Goal: Task Accomplishment & Management: Complete application form

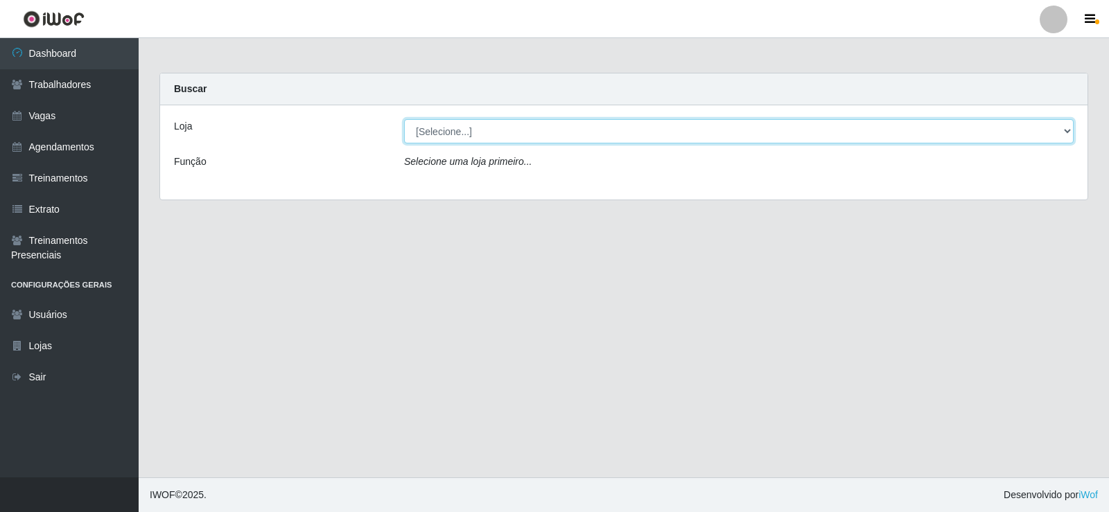
drag, startPoint x: 0, startPoint y: 0, endPoint x: 488, endPoint y: 130, distance: 505.0
click at [488, 130] on select "[Selecione...] Necão Restaurante" at bounding box center [738, 131] width 669 height 24
select select "334"
click at [404, 119] on select "[Selecione...] Necão Restaurante" at bounding box center [738, 131] width 669 height 24
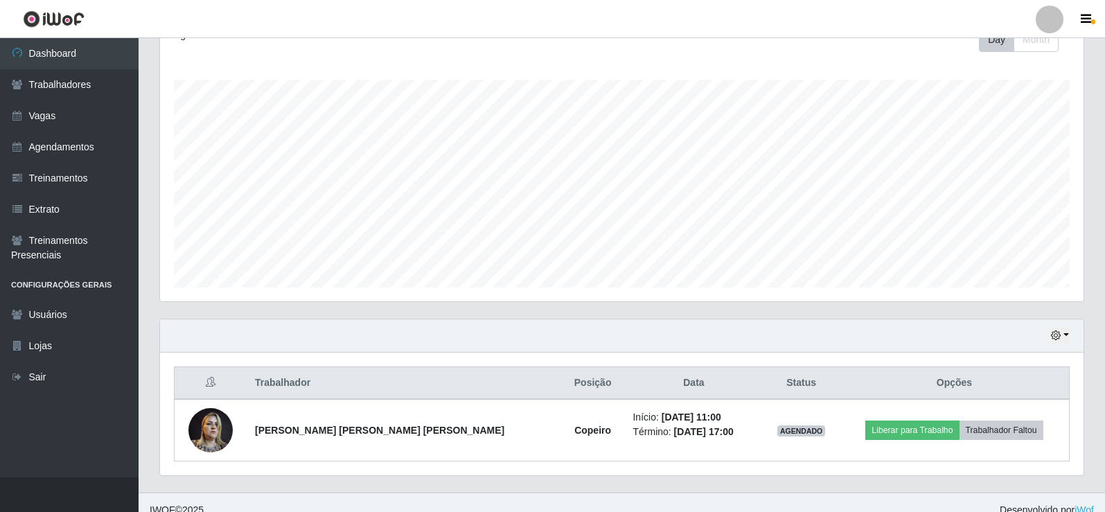
scroll to position [223, 0]
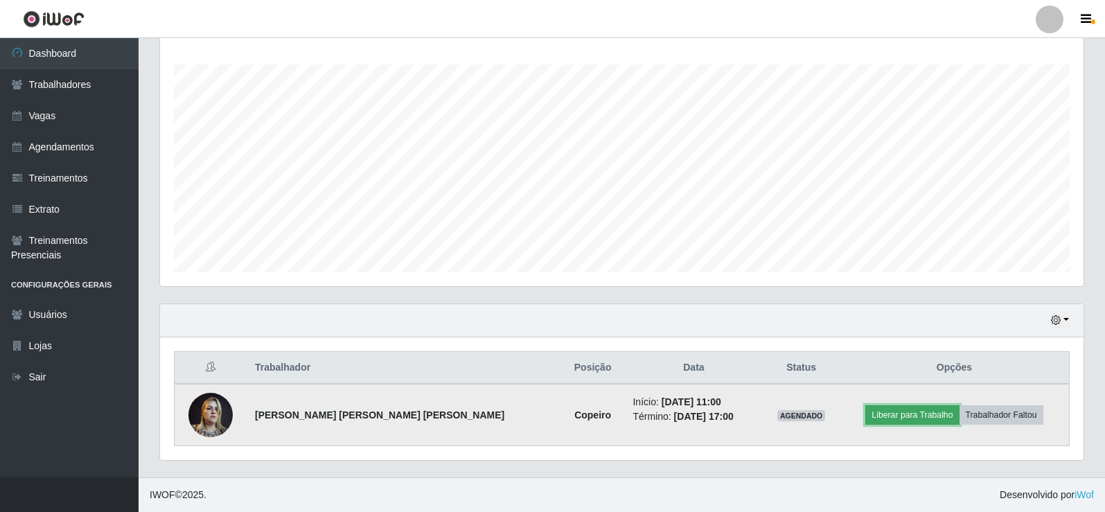
click at [893, 419] on button "Liberar para Trabalho" at bounding box center [913, 414] width 94 height 19
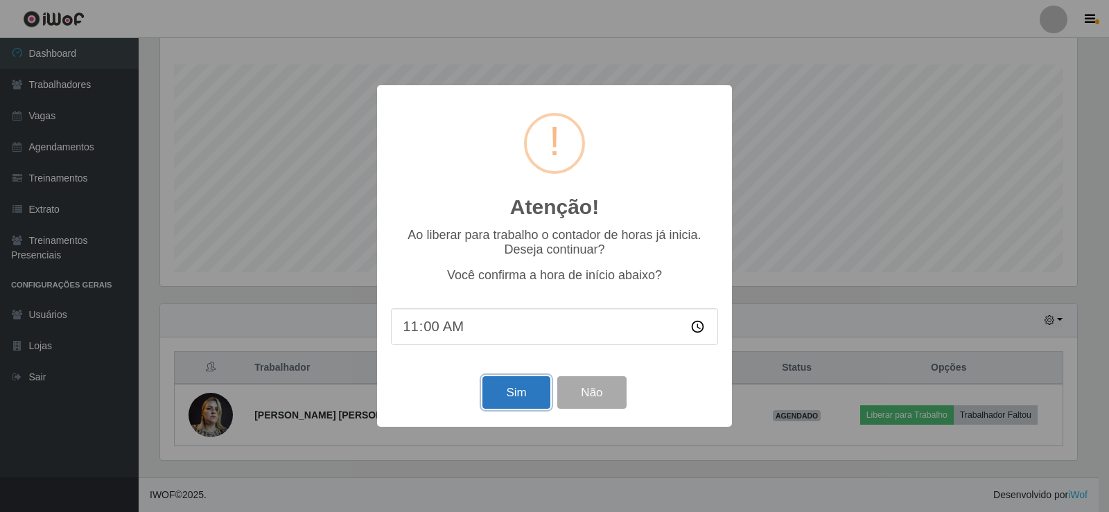
click at [528, 392] on button "Sim" at bounding box center [515, 392] width 67 height 33
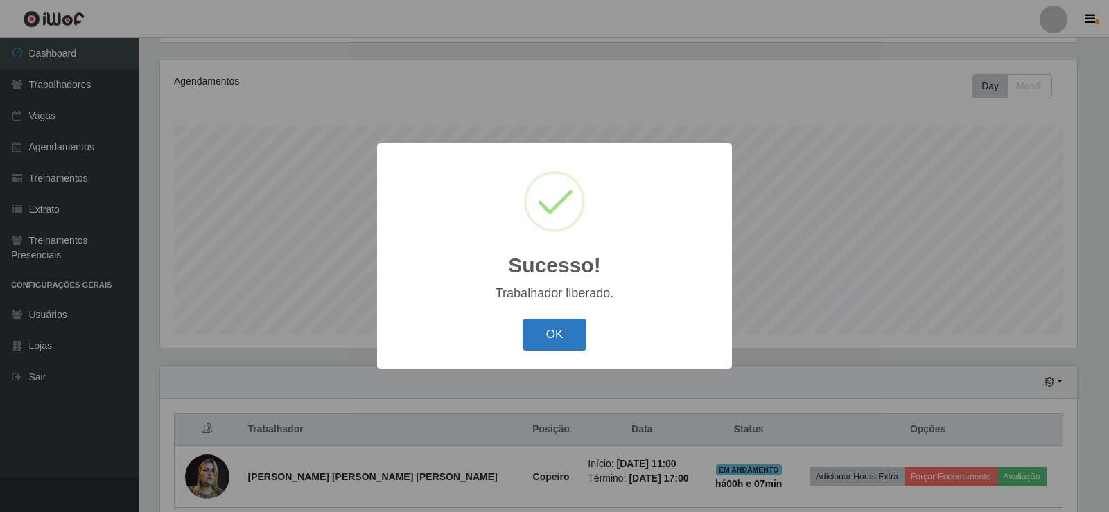
click at [563, 345] on button "OK" at bounding box center [555, 335] width 64 height 33
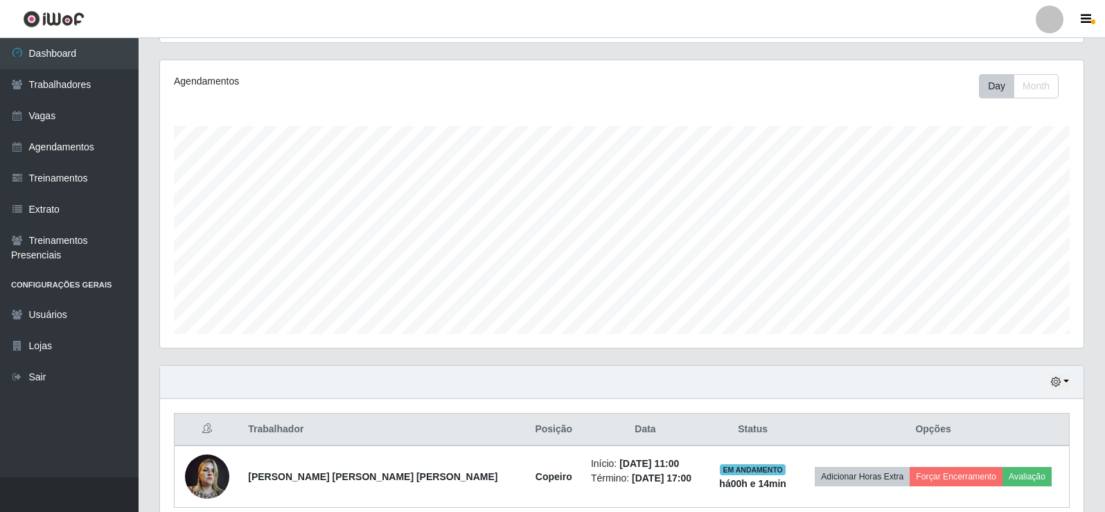
scroll to position [223, 0]
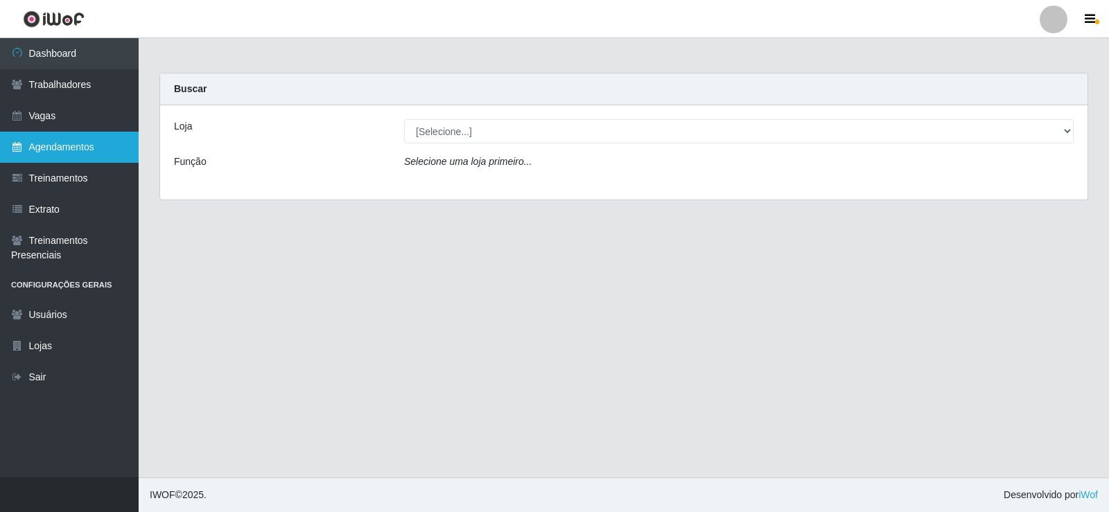
click at [25, 144] on link "Agendamentos" at bounding box center [69, 147] width 139 height 31
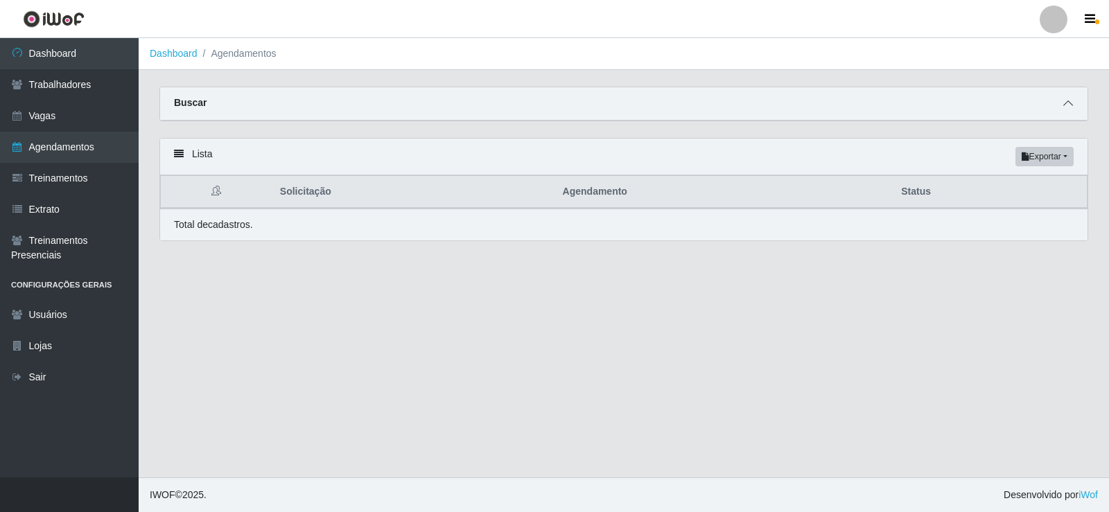
click at [1071, 103] on icon at bounding box center [1068, 103] width 10 height 10
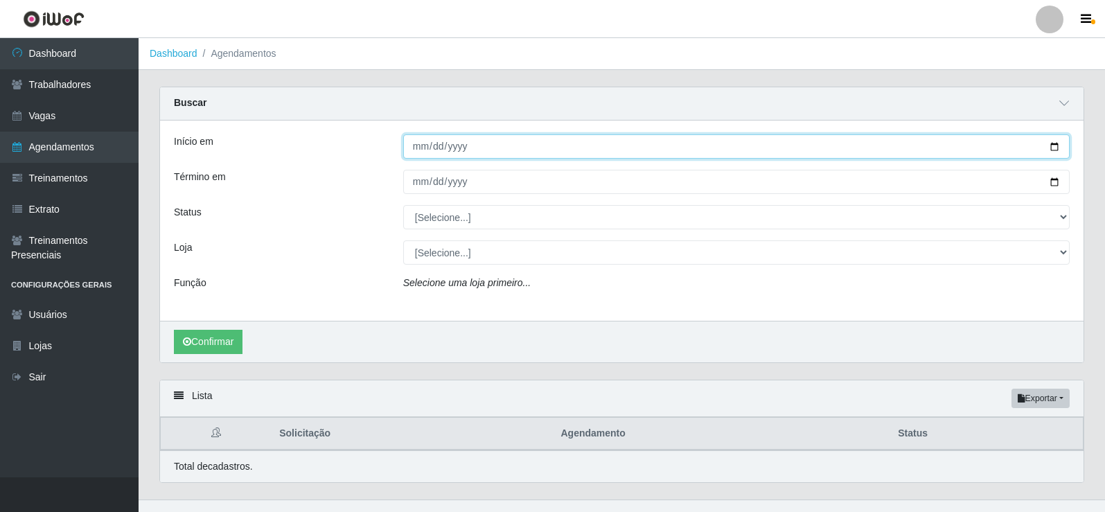
click at [1053, 150] on input "Início em" at bounding box center [736, 146] width 667 height 24
type input "[DATE]"
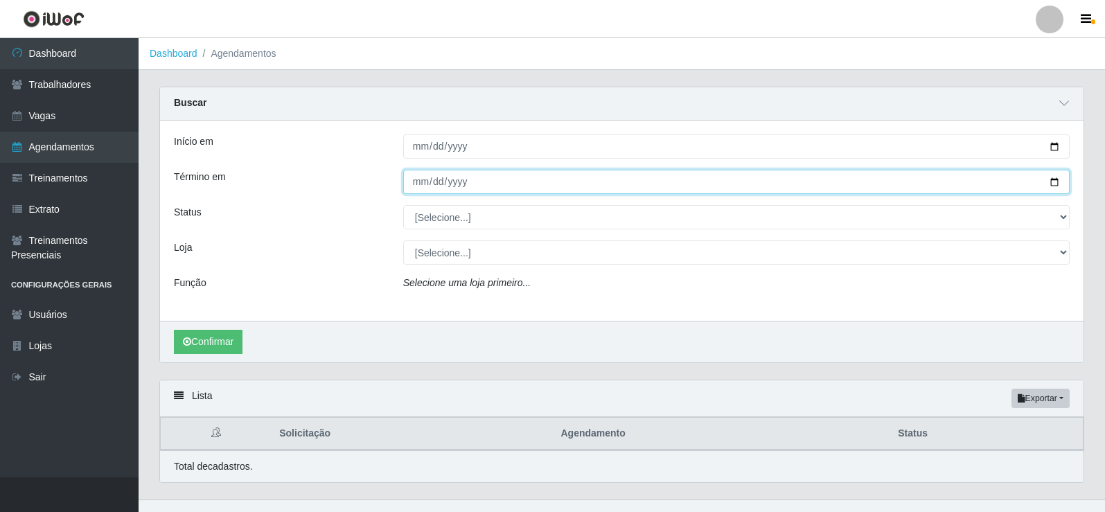
click at [1055, 185] on input "Término em" at bounding box center [736, 182] width 667 height 24
type input "[DATE]"
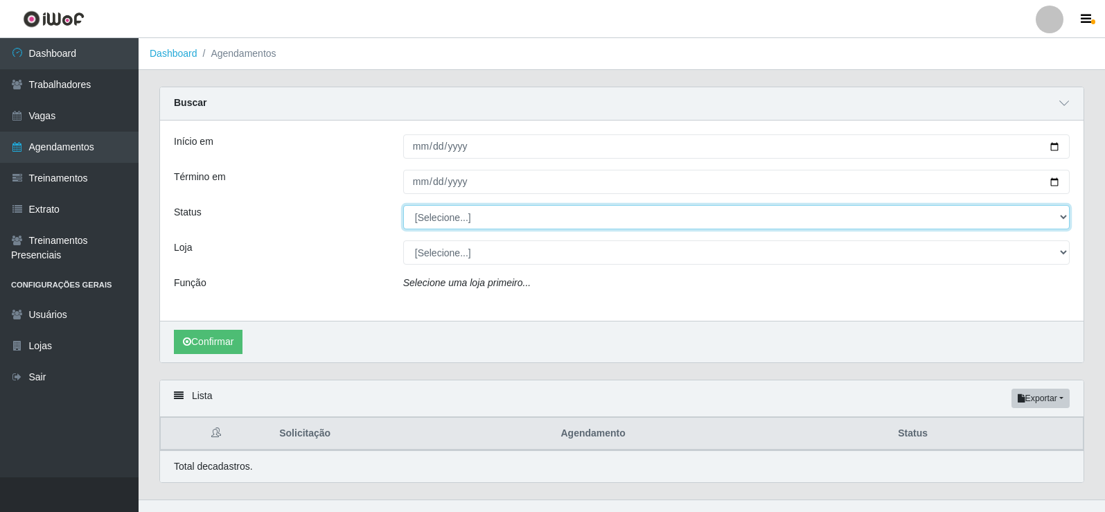
click at [435, 218] on select "[Selecione...] AGENDADO AGUARDANDO LIBERAR EM ANDAMENTO EM REVISÃO FINALIZADO C…" at bounding box center [736, 217] width 667 height 24
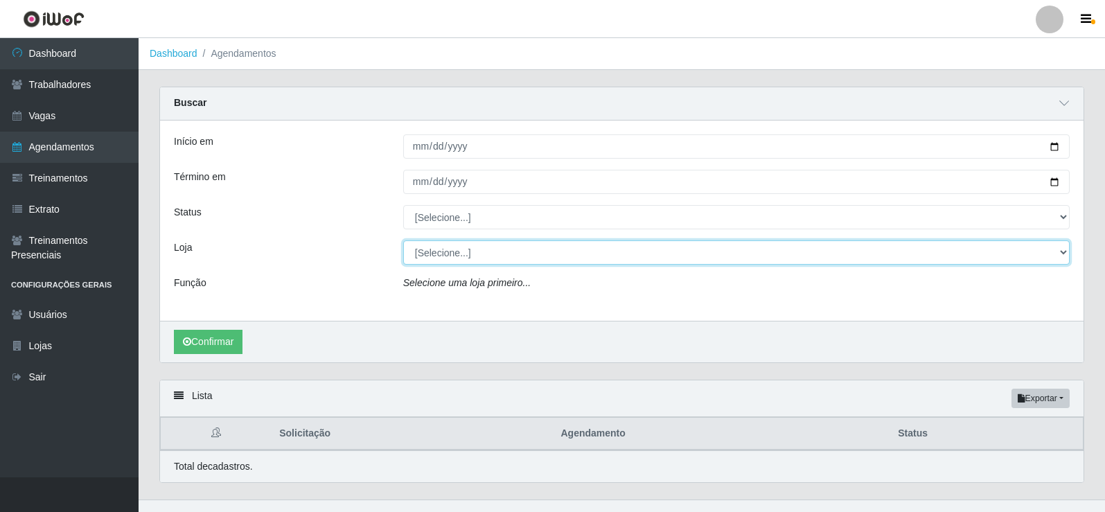
click at [456, 261] on select "[Selecione...] Necão Restaurante" at bounding box center [736, 252] width 667 height 24
select select "334"
click at [403, 241] on select "[Selecione...] Necão Restaurante" at bounding box center [736, 252] width 667 height 24
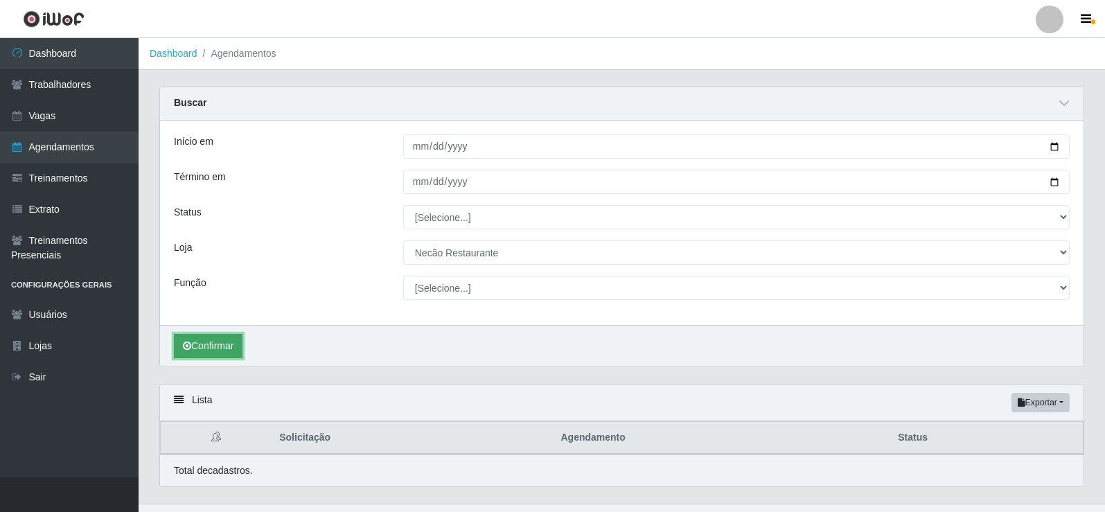
click at [224, 345] on button "Confirmar" at bounding box center [208, 346] width 69 height 24
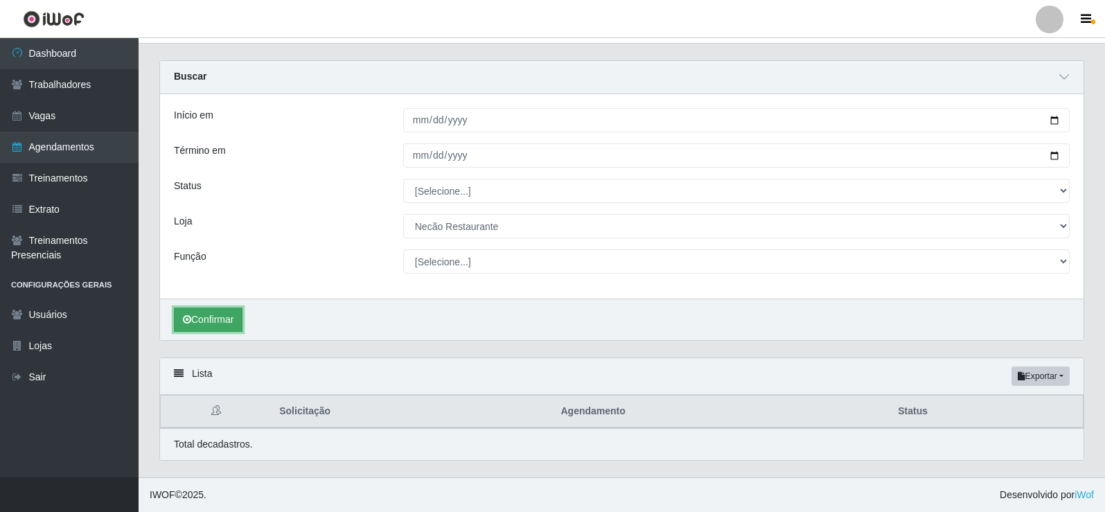
click at [209, 315] on button "Confirmar" at bounding box center [208, 320] width 69 height 24
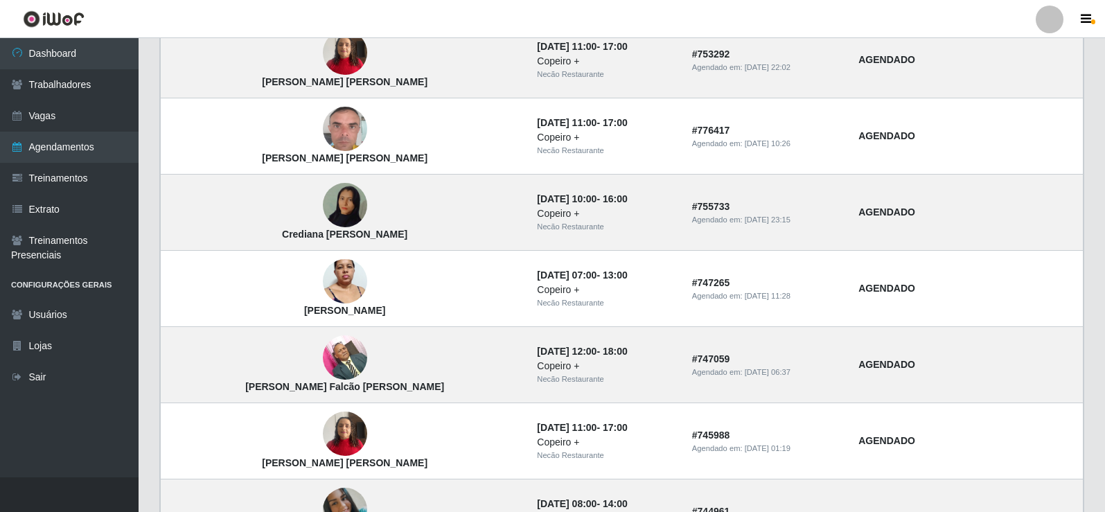
scroll to position [1028, 0]
